Goal: Find specific page/section: Find specific page/section

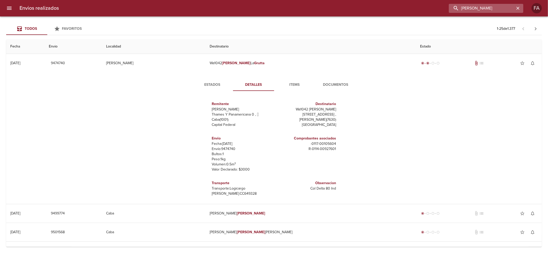
click at [506, 7] on input "[PERSON_NAME]" at bounding box center [482, 8] width 66 height 9
paste input "[PERSON_NAME]"
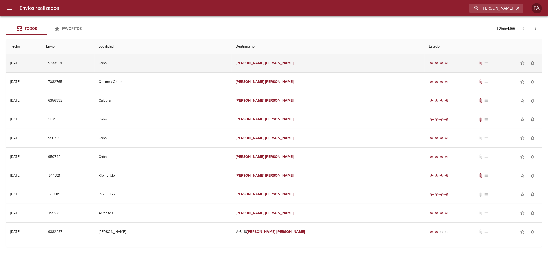
click at [232, 65] on td "Caba" at bounding box center [163, 63] width 137 height 19
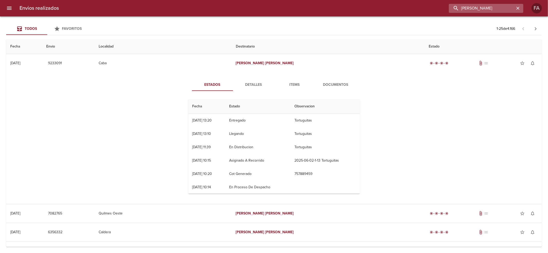
click at [489, 12] on input "[PERSON_NAME]" at bounding box center [482, 8] width 66 height 9
paste input "FERRARI CAROLINA BP WS"
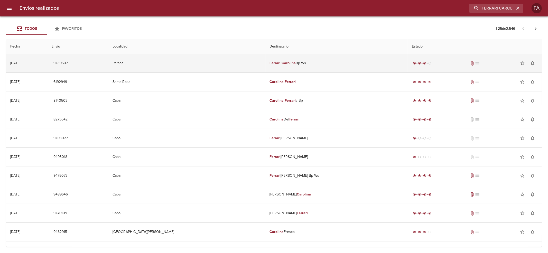
click at [413, 66] on div "radio_button_checked radio_button_checked radio_button_checked radio_button_unc…" at bounding box center [475, 63] width 126 height 10
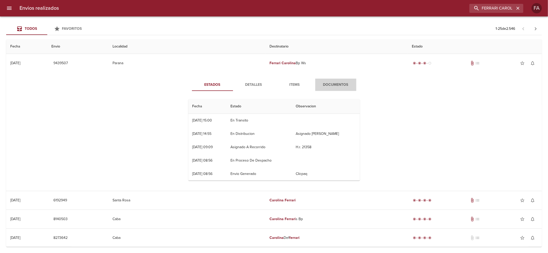
click at [323, 88] on span "Documentos" at bounding box center [336, 85] width 35 height 6
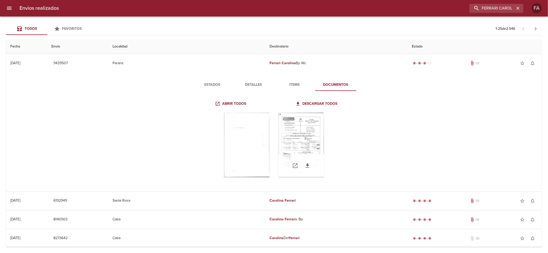
click at [302, 132] on div "Tabla de envíos del cliente" at bounding box center [301, 145] width 46 height 64
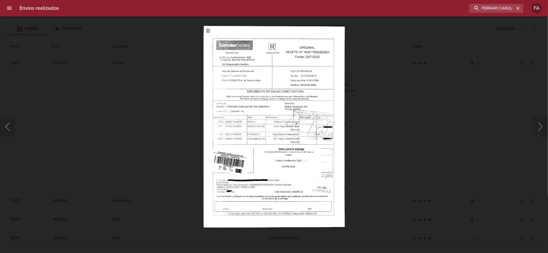
click at [408, 146] on div "Lightbox" at bounding box center [274, 126] width 548 height 253
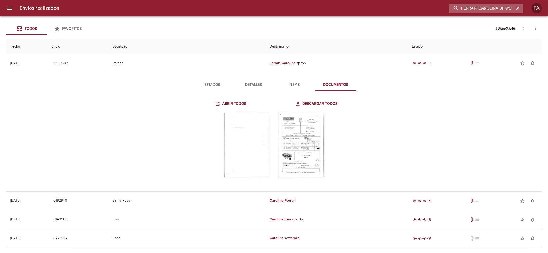
click at [477, 9] on input "FERRARI CAROLINA BP WS" at bounding box center [482, 8] width 66 height 9
paste input "[PERSON_NAME]"
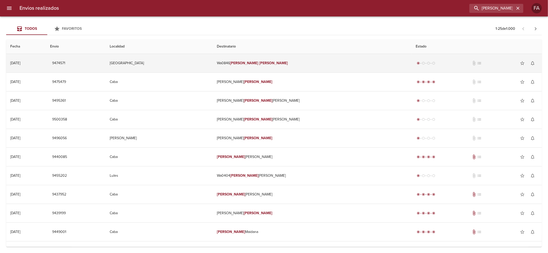
click at [312, 65] on td "Wa0846 [PERSON_NAME]" at bounding box center [312, 63] width 199 height 19
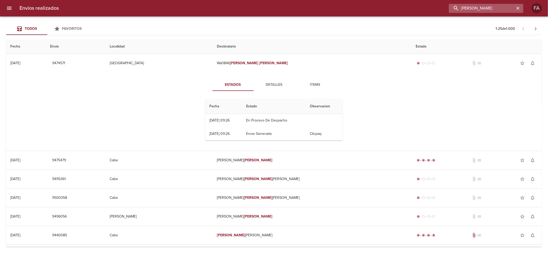
click at [504, 8] on input "[PERSON_NAME]" at bounding box center [482, 8] width 66 height 9
paste input "[PERSON_NAME]"
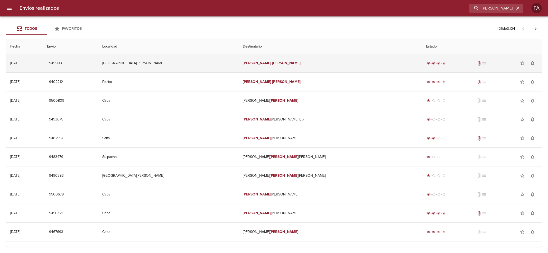
click at [304, 62] on td "[PERSON_NAME]" at bounding box center [330, 63] width 183 height 19
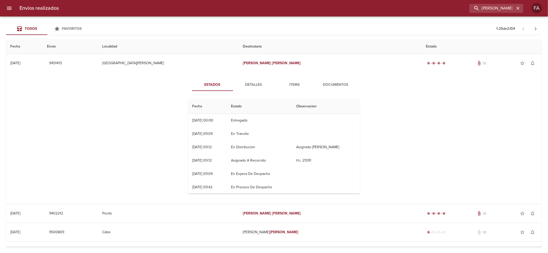
click at [339, 82] on span "Documentos" at bounding box center [336, 85] width 35 height 6
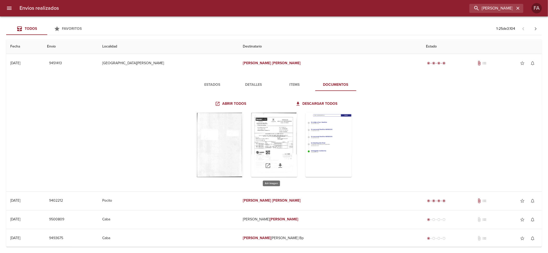
click at [275, 137] on div "Tabla de envíos del cliente" at bounding box center [274, 145] width 46 height 64
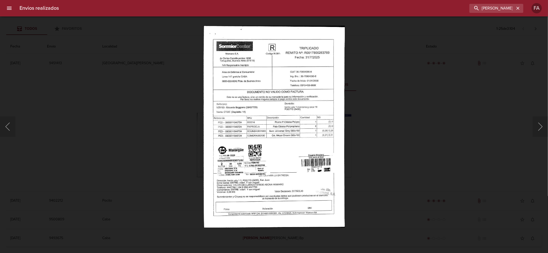
drag, startPoint x: 85, startPoint y: 141, endPoint x: 95, endPoint y: 135, distance: 11.3
click at [86, 140] on div "Lightbox" at bounding box center [274, 126] width 548 height 253
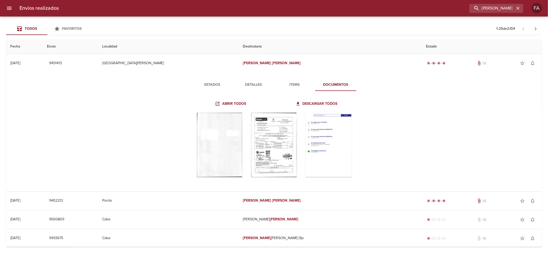
click at [218, 81] on button "Estados" at bounding box center [212, 85] width 41 height 12
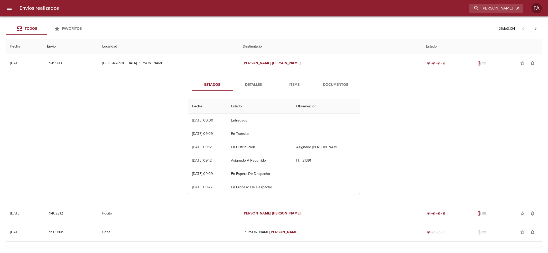
click at [332, 83] on span "Documentos" at bounding box center [336, 85] width 35 height 6
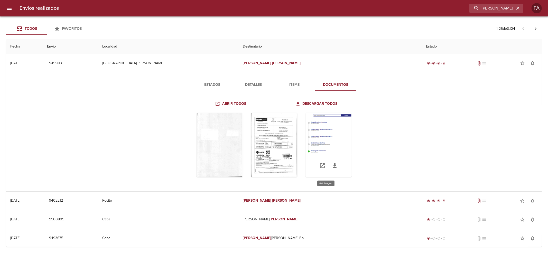
click at [321, 141] on div "Tabla de envíos del cliente" at bounding box center [329, 145] width 46 height 64
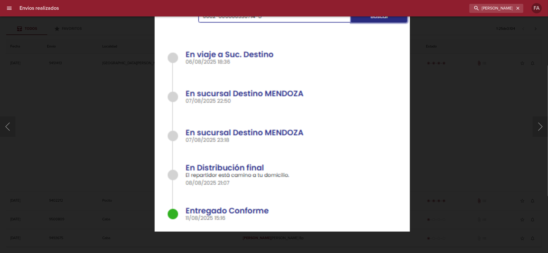
click at [416, 154] on div "Lightbox" at bounding box center [274, 126] width 548 height 253
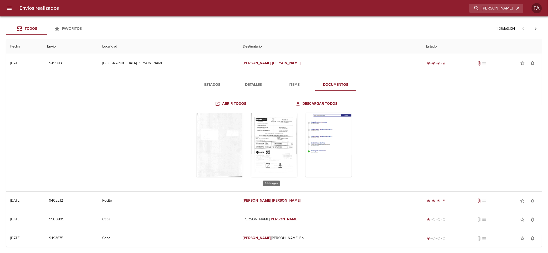
click at [266, 136] on div "Tabla de envíos del cliente" at bounding box center [274, 145] width 46 height 64
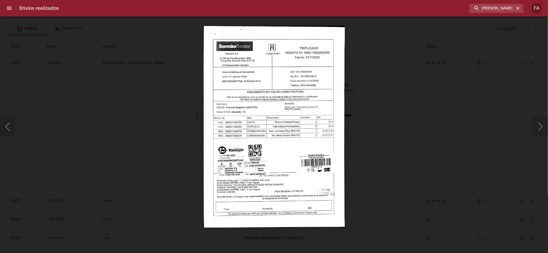
click at [181, 134] on div "Lightbox" at bounding box center [274, 126] width 548 height 253
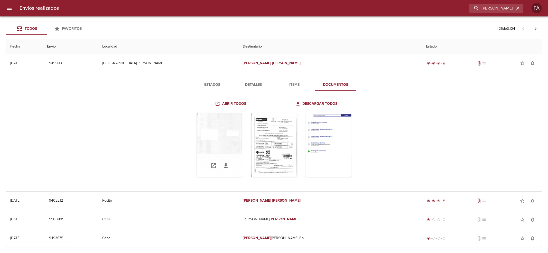
click at [207, 134] on div "Tabla de envíos del cliente" at bounding box center [220, 145] width 46 height 64
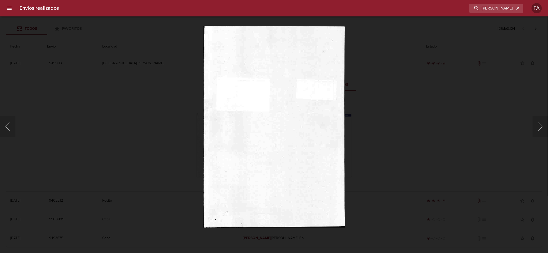
click at [166, 142] on div "Lightbox" at bounding box center [274, 126] width 548 height 253
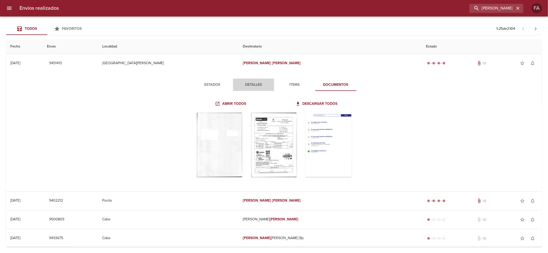
click at [249, 90] on button "Detalles" at bounding box center [253, 85] width 41 height 12
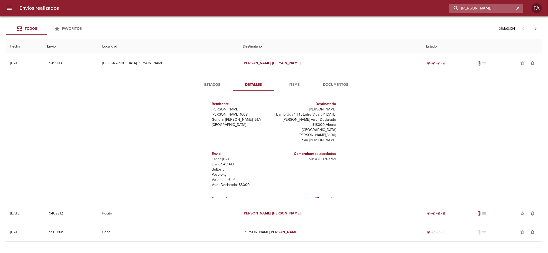
click at [512, 10] on input "[PERSON_NAME]" at bounding box center [482, 8] width 66 height 9
paste input "[PERSON_NAME] [PERSON_NAME]"
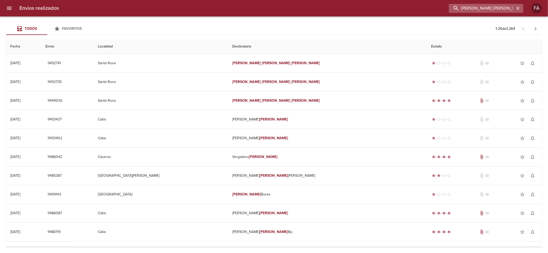
click at [467, 6] on input "[PERSON_NAME] [PERSON_NAME]" at bounding box center [482, 8] width 66 height 9
paste input "[PERSON_NAME]"
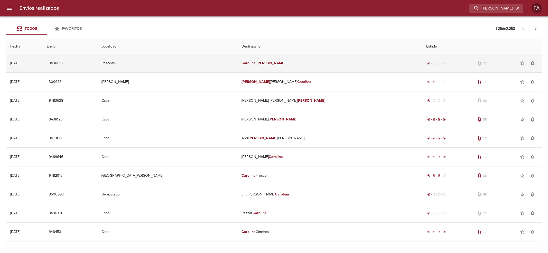
click at [311, 69] on td "[PERSON_NAME]" at bounding box center [330, 63] width 185 height 19
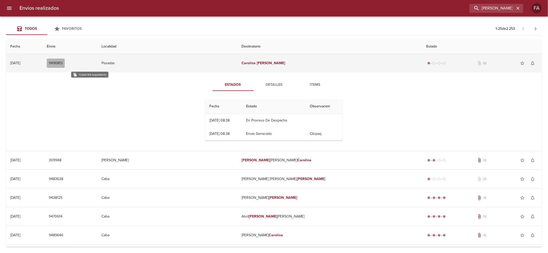
click at [65, 66] on button "9490813" at bounding box center [56, 64] width 18 height 10
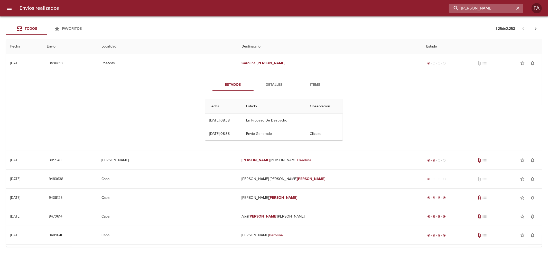
click at [493, 11] on input "[PERSON_NAME]" at bounding box center [482, 8] width 66 height 9
paste input "[PERSON_NAME]"
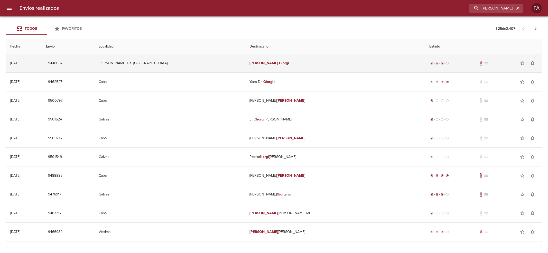
click at [285, 69] on td "[PERSON_NAME]" at bounding box center [336, 63] width 180 height 19
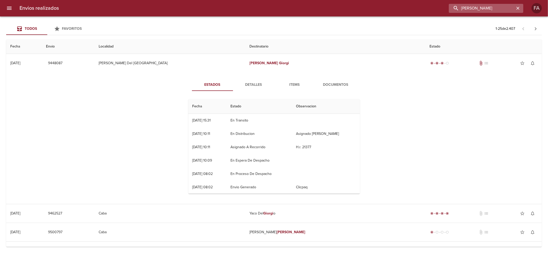
click at [508, 4] on input "[PERSON_NAME]" at bounding box center [482, 8] width 66 height 9
paste input "[PERSON_NAME]"
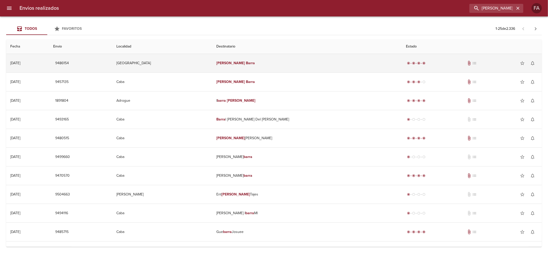
click at [285, 63] on td "[PERSON_NAME]" at bounding box center [307, 63] width 190 height 19
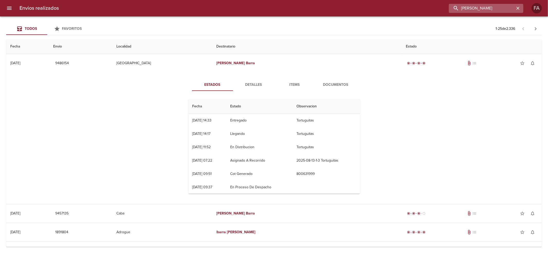
click at [476, 7] on input "[PERSON_NAME]" at bounding box center [482, 8] width 66 height 9
paste input "[PERSON_NAME] [PERSON_NAME]"
type input "[PERSON_NAME] [PERSON_NAME]"
